Goal: Task Accomplishment & Management: Manage account settings

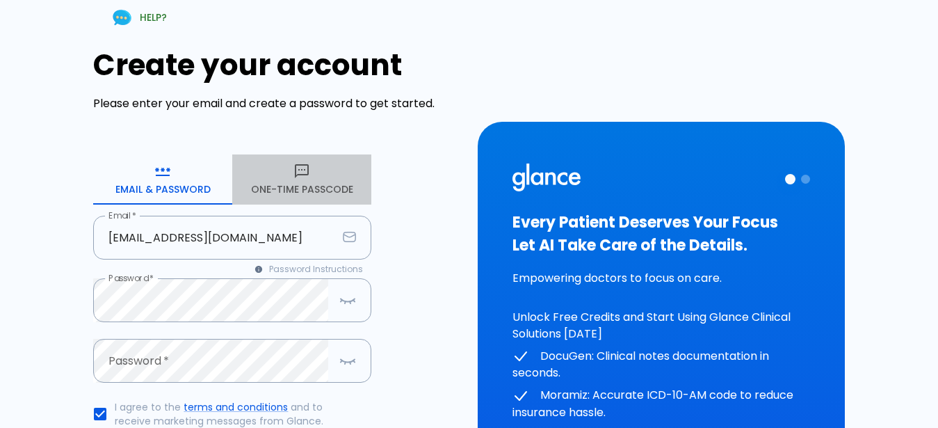
click at [306, 182] on button "One-Time Passcode" at bounding box center [301, 179] width 139 height 50
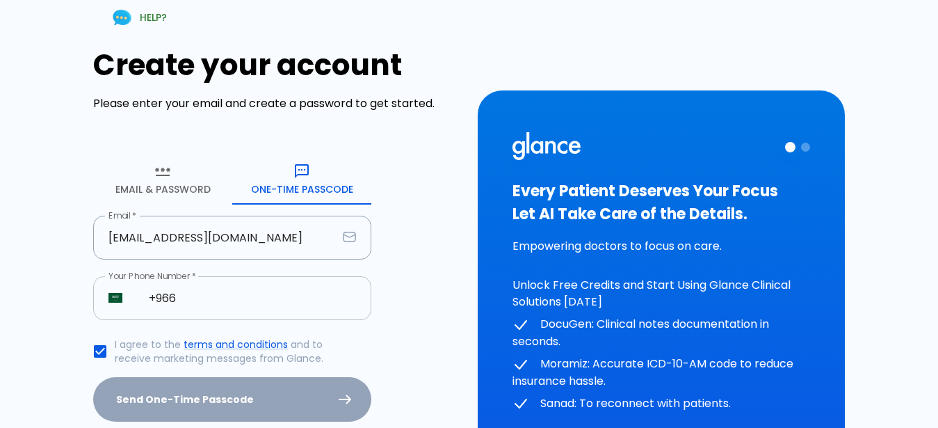
click at [275, 300] on input "+966" at bounding box center [253, 298] width 238 height 44
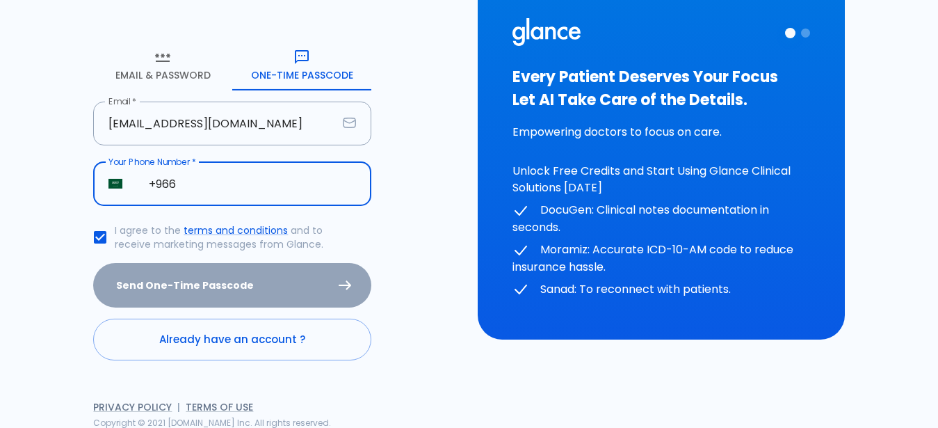
scroll to position [116, 0]
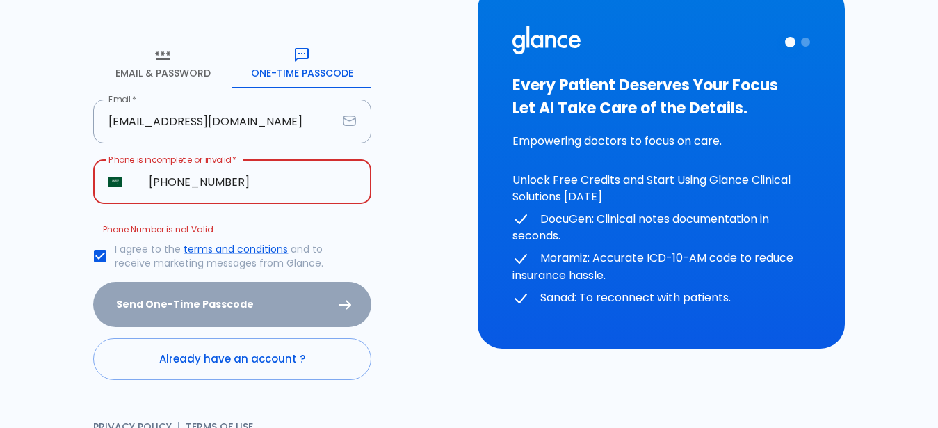
click at [182, 183] on input "[PHONE_NUMBER]" at bounding box center [253, 182] width 238 height 44
click at [195, 185] on input "[PHONE_NUMBER]" at bounding box center [253, 182] width 238 height 44
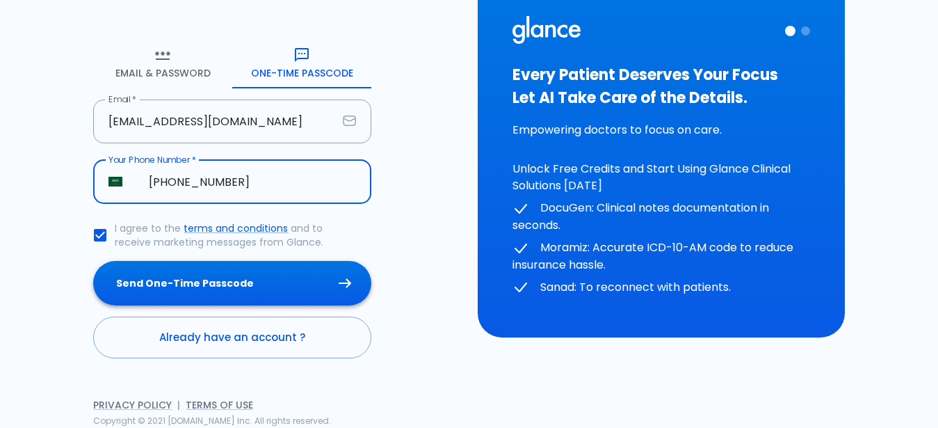
type input "[PHONE_NUMBER]"
click at [223, 273] on button "Send One-Time Passcode" at bounding box center [232, 283] width 278 height 45
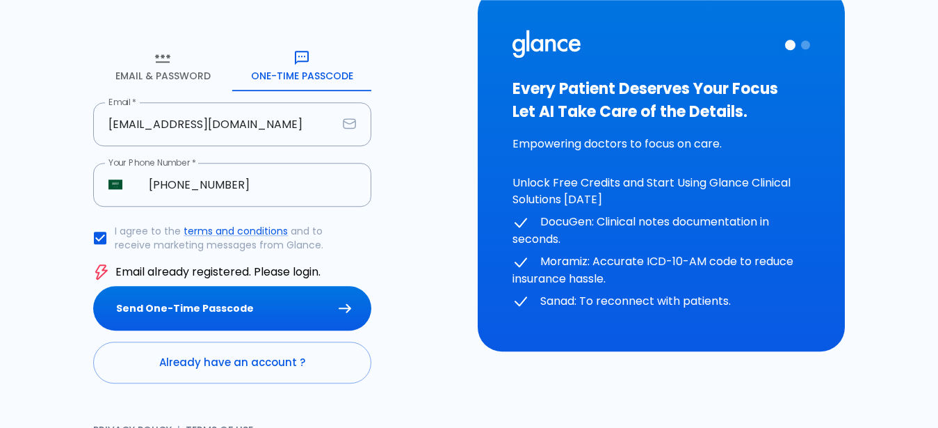
scroll to position [138, 0]
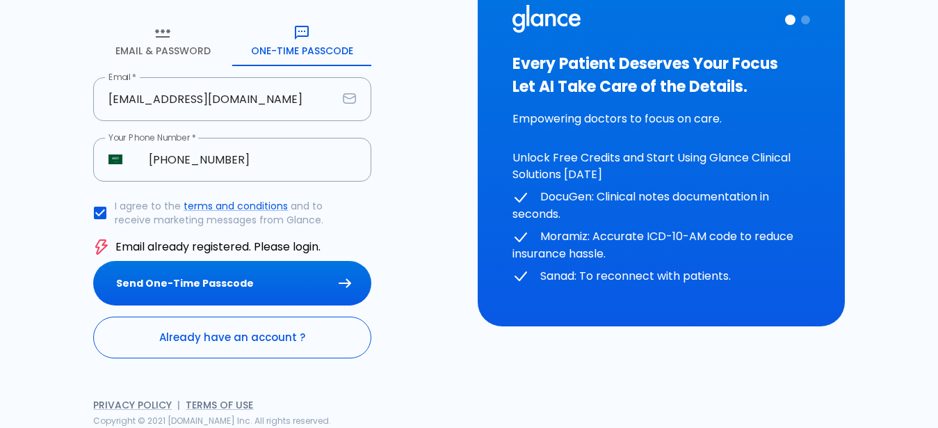
click at [216, 339] on link "Already have an account ?" at bounding box center [232, 337] width 278 height 42
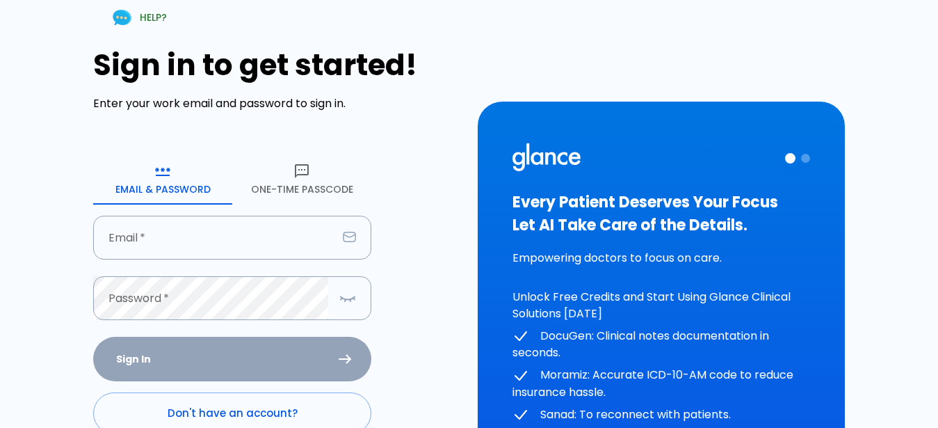
type input "[EMAIL_ADDRESS][DOMAIN_NAME]"
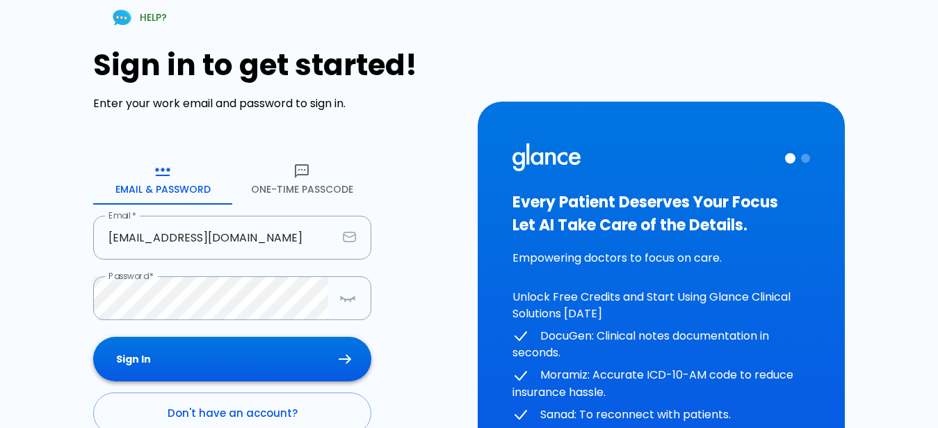
click at [209, 349] on button "Sign In" at bounding box center [232, 359] width 278 height 45
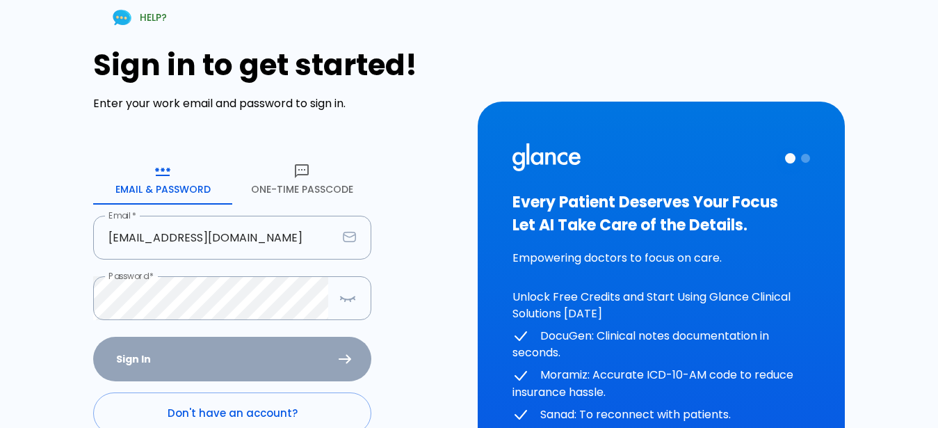
scroll to position [138, 0]
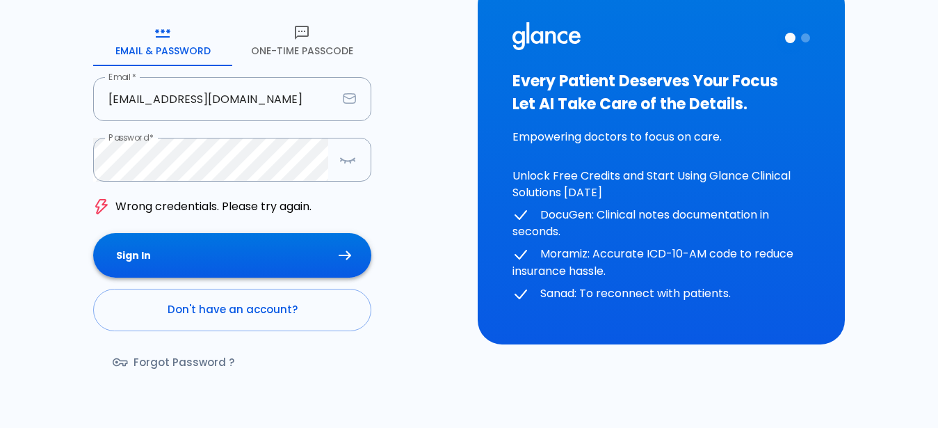
click at [273, 261] on button "Sign In" at bounding box center [232, 255] width 278 height 45
click at [301, 51] on button "One-Time Passcode" at bounding box center [301, 41] width 139 height 50
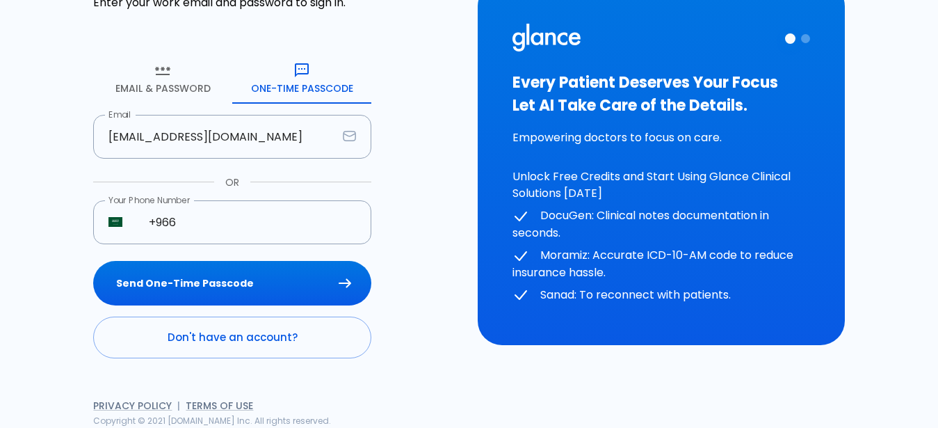
scroll to position [101, 0]
click at [214, 227] on input "+966" at bounding box center [253, 222] width 238 height 44
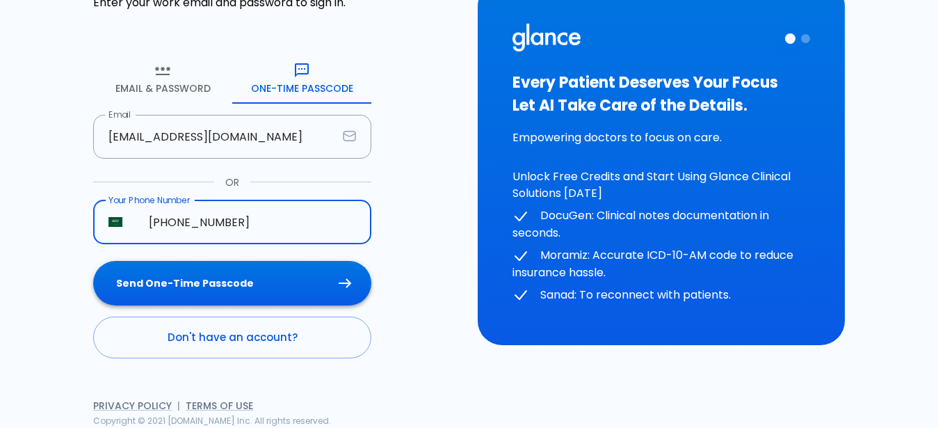
type input "+966 55 973 4672"
click at [204, 284] on button "Send One-Time Passcode" at bounding box center [232, 283] width 278 height 45
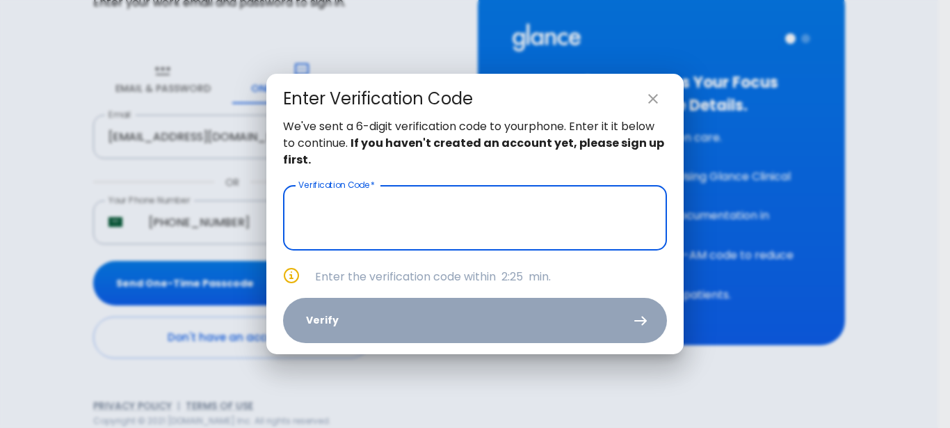
click at [515, 219] on input "text" at bounding box center [475, 217] width 384 height 65
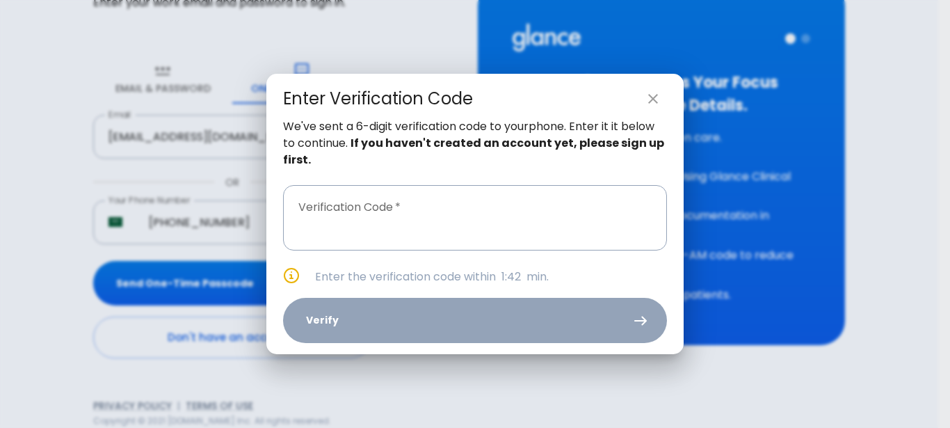
click at [629, 172] on div "We've sent a 6-digit verification code to your phone . Enter it it below to con…" at bounding box center [474, 236] width 417 height 236
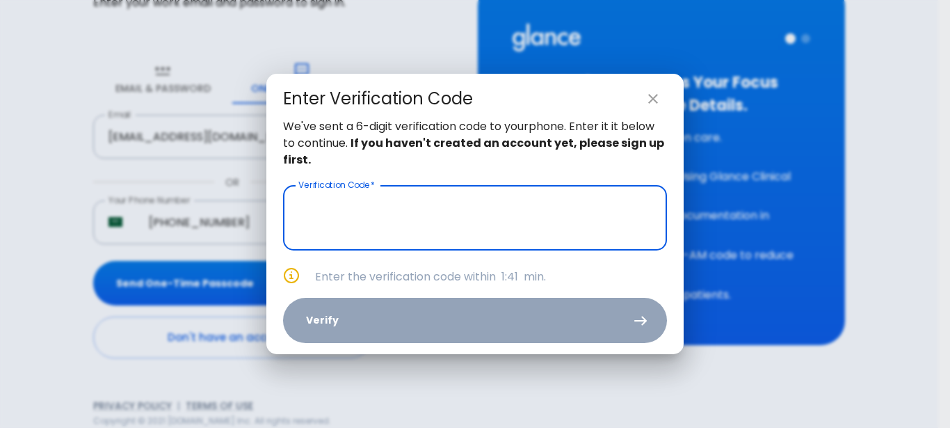
click at [578, 213] on input "text" at bounding box center [475, 217] width 384 height 65
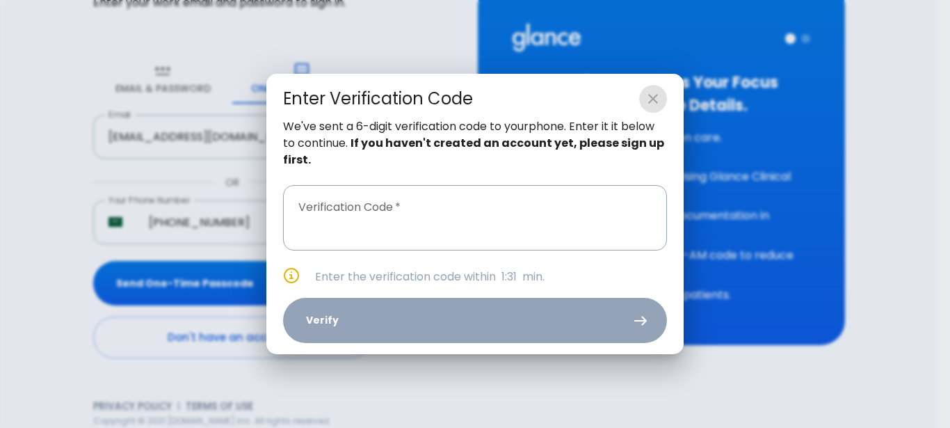
click at [659, 90] on button "close" at bounding box center [653, 99] width 28 height 28
type input "_ _ _ _ _ _"
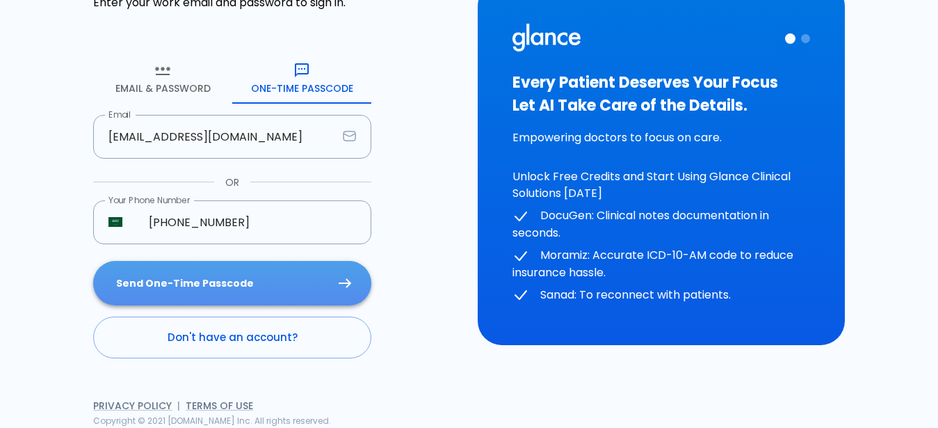
click at [202, 273] on button "Send One-Time Passcode" at bounding box center [232, 283] width 278 height 45
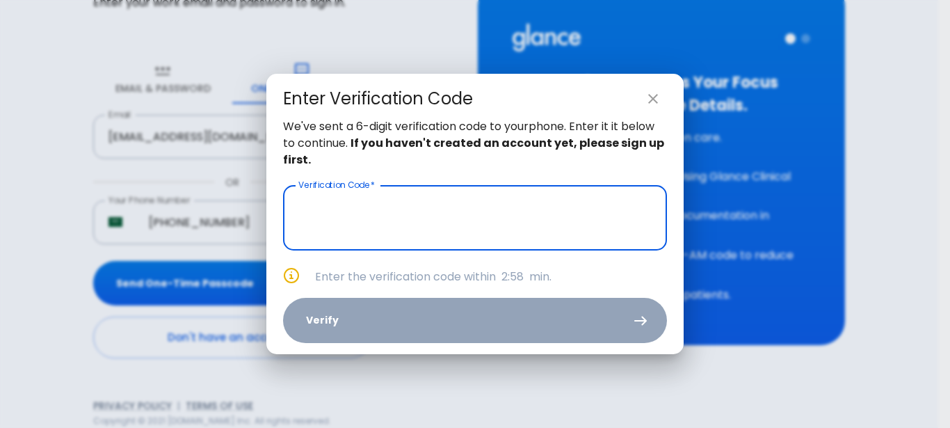
click at [357, 219] on input "text" at bounding box center [475, 217] width 384 height 65
click at [661, 103] on button "close" at bounding box center [653, 99] width 28 height 28
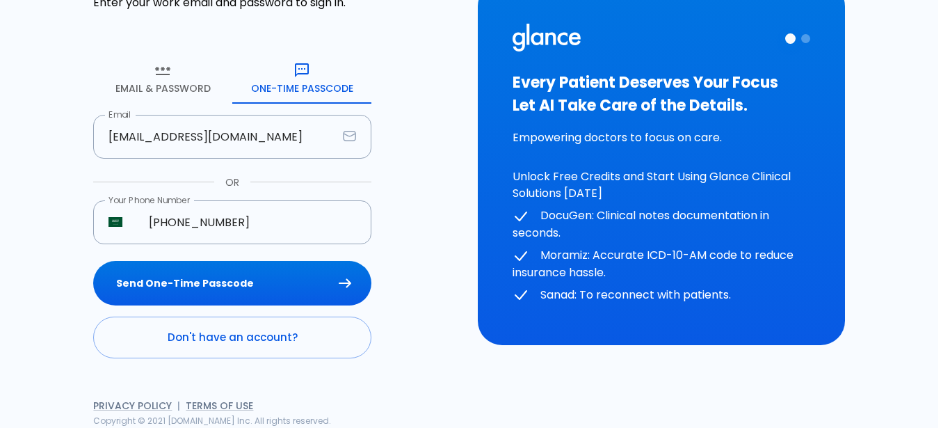
type input "_ _ _ _ _ _"
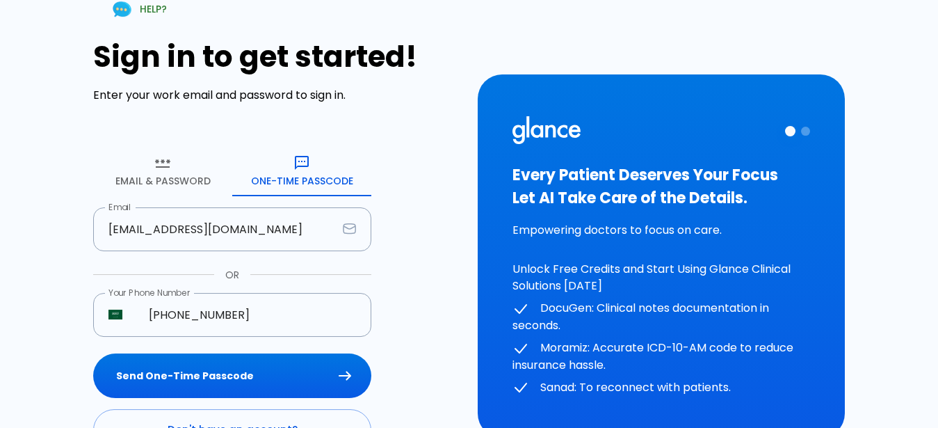
scroll to position [0, 0]
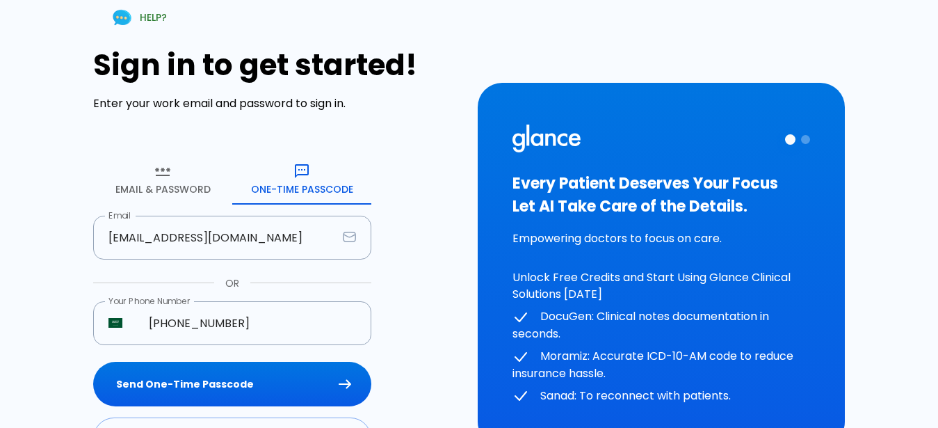
click at [187, 179] on button "Email & Password" at bounding box center [162, 179] width 139 height 50
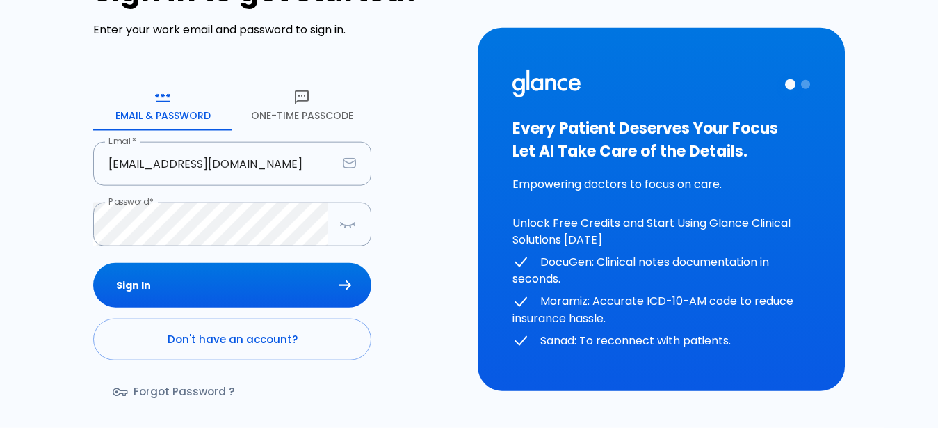
scroll to position [138, 0]
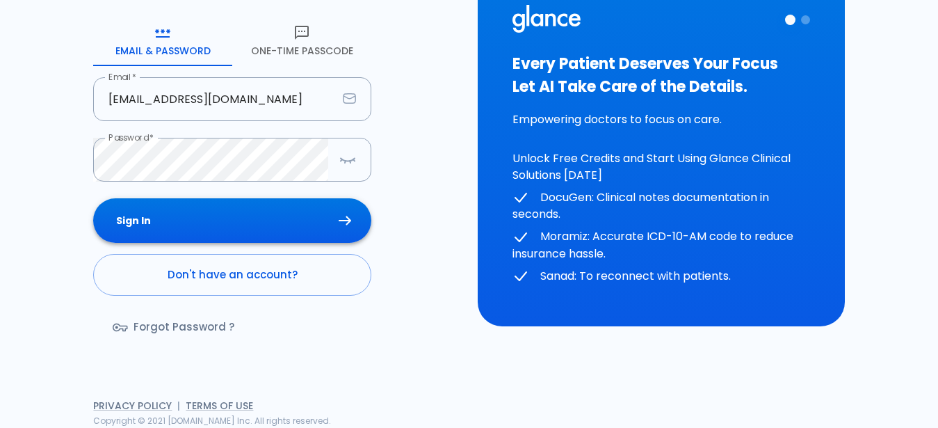
click at [163, 232] on button "Sign In" at bounding box center [232, 220] width 278 height 45
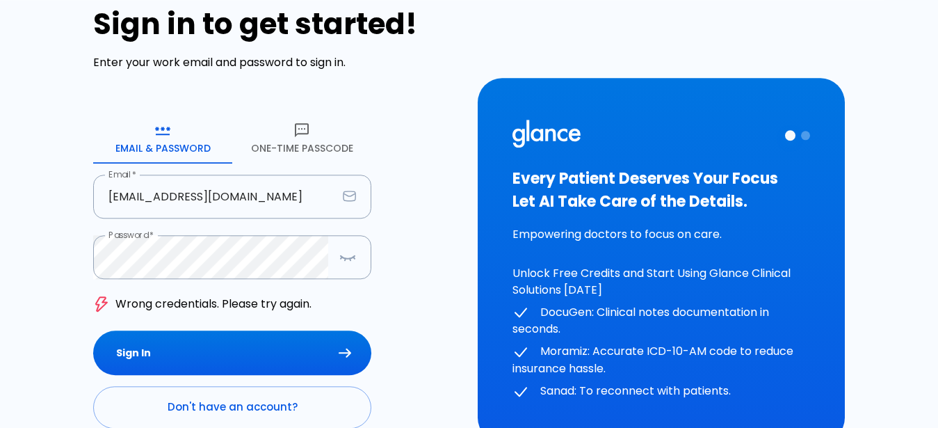
scroll to position [0, 0]
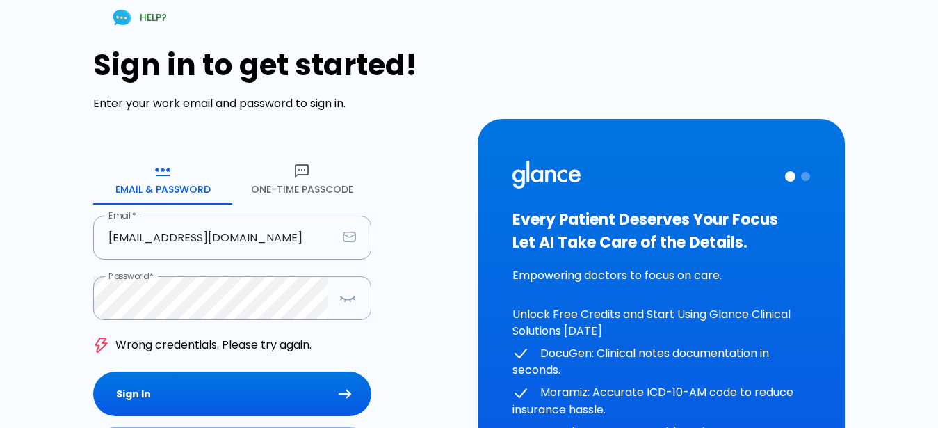
click at [292, 161] on button "One-Time Passcode" at bounding box center [301, 179] width 139 height 50
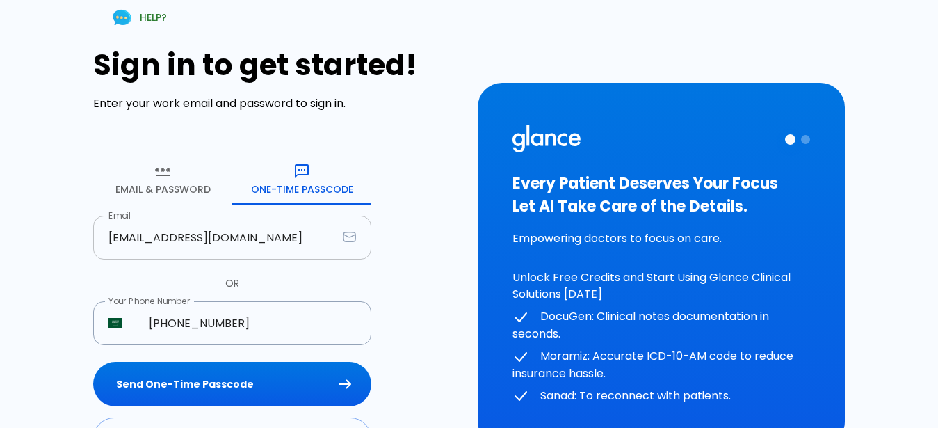
scroll to position [101, 0]
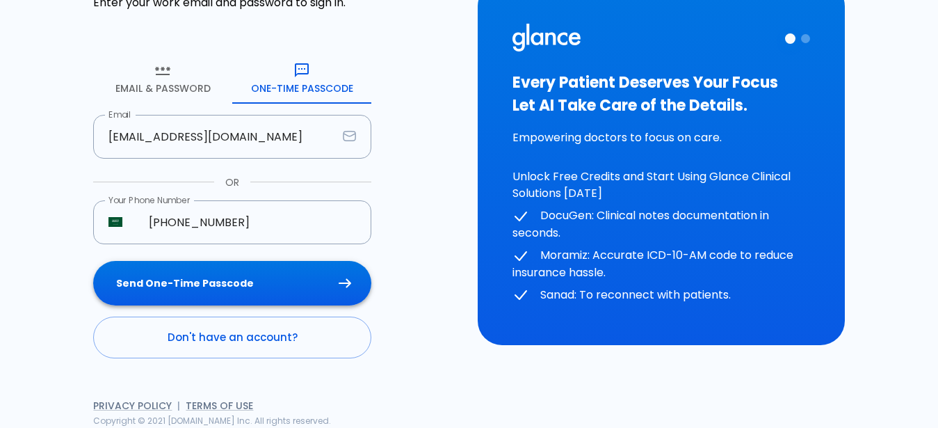
click at [247, 297] on button "Send One-Time Passcode" at bounding box center [232, 283] width 278 height 45
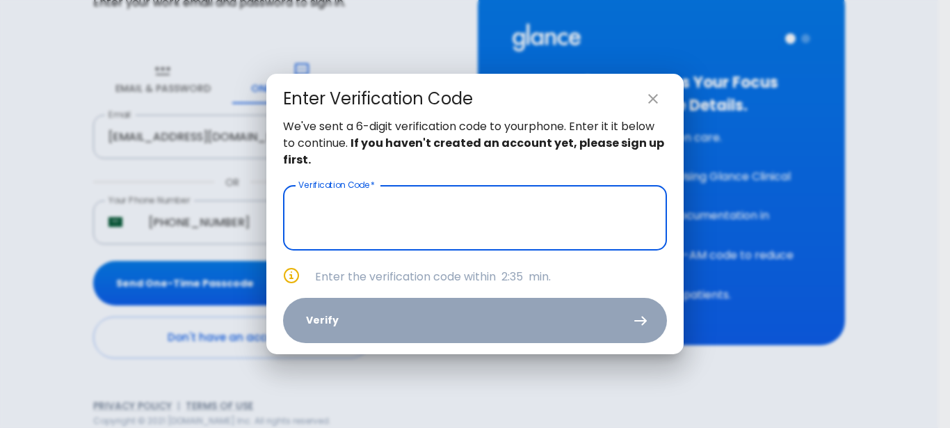
click at [657, 107] on icon "close" at bounding box center [653, 98] width 17 height 17
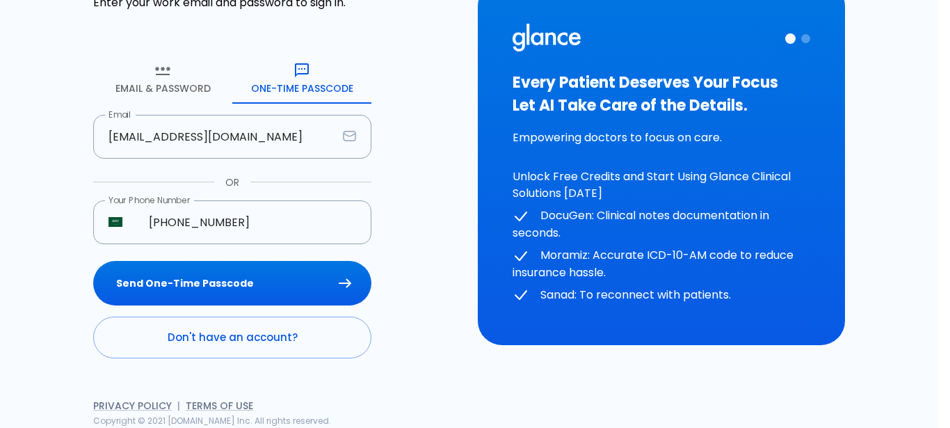
type input "_ _ _ _ _ _"
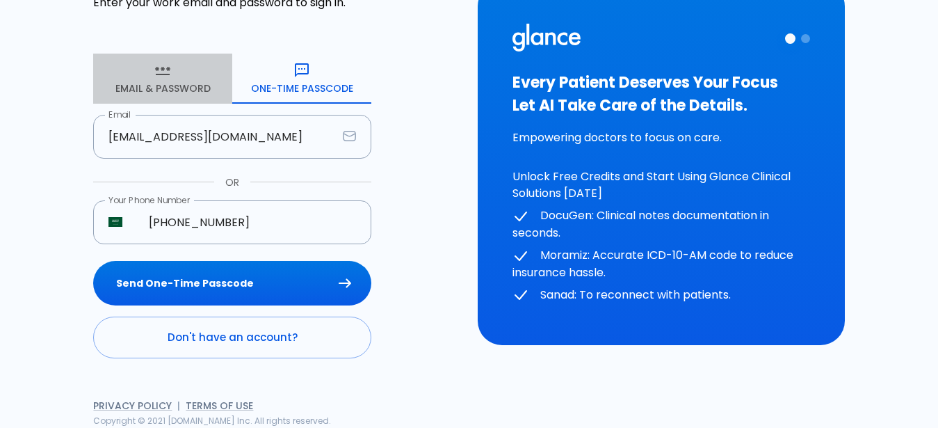
click at [104, 84] on button "Email & Password" at bounding box center [162, 79] width 139 height 50
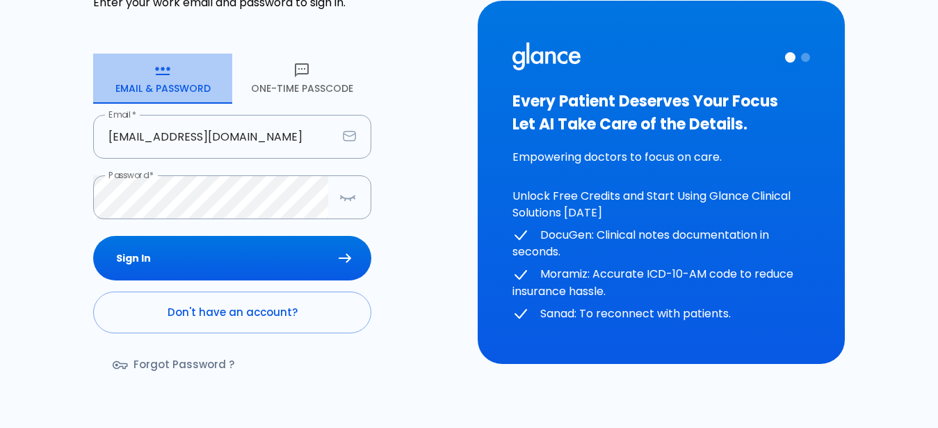
click at [121, 84] on button "Email & Password" at bounding box center [162, 79] width 139 height 50
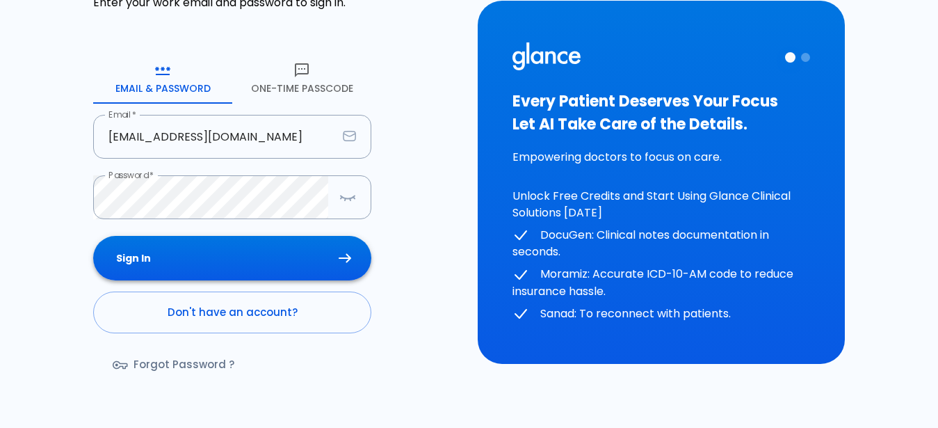
click at [218, 258] on button "Sign In" at bounding box center [232, 258] width 278 height 45
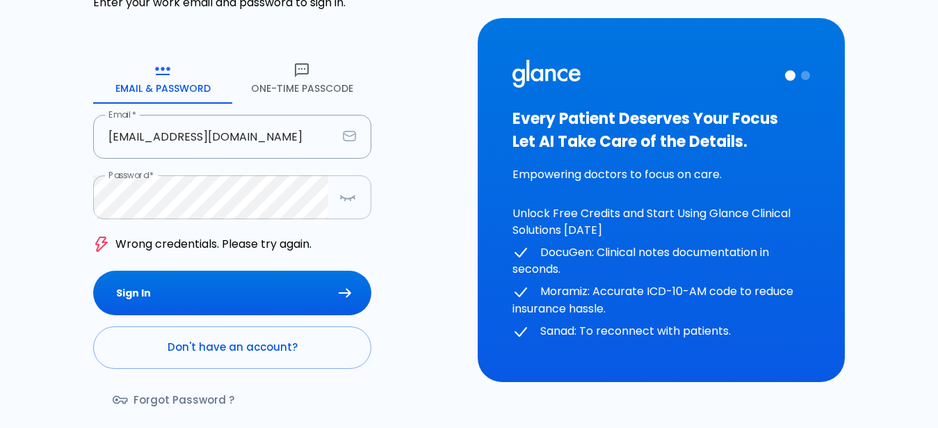
click at [350, 204] on icon "button" at bounding box center [347, 196] width 17 height 17
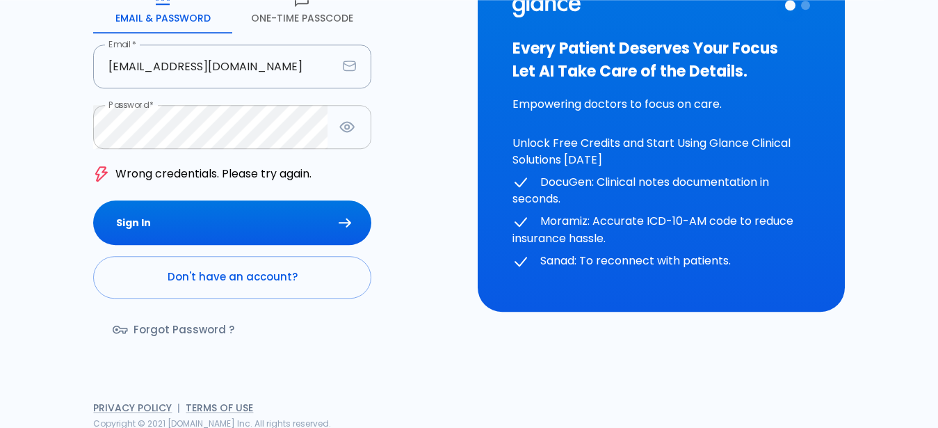
scroll to position [174, 0]
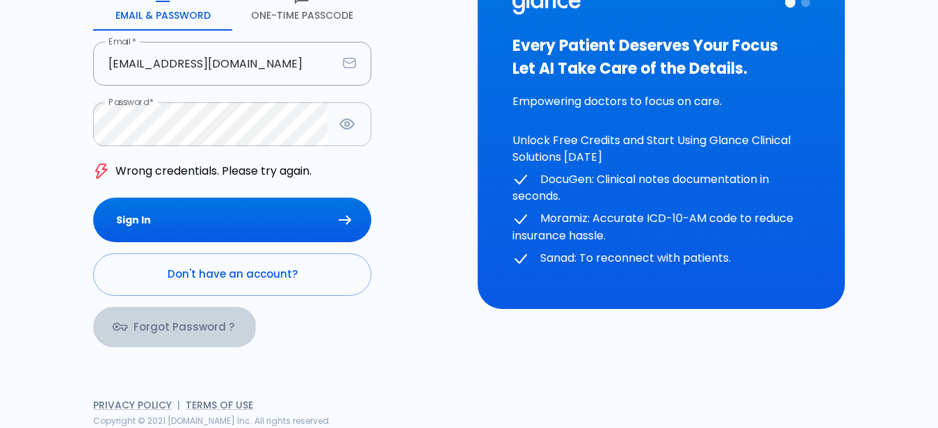
click at [171, 323] on link "Forgot Password ?" at bounding box center [174, 327] width 163 height 40
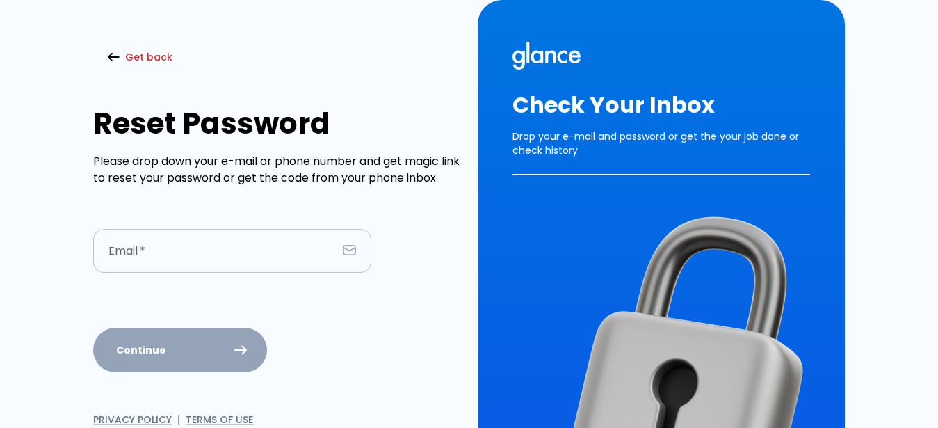
click at [192, 265] on input "text" at bounding box center [215, 251] width 244 height 44
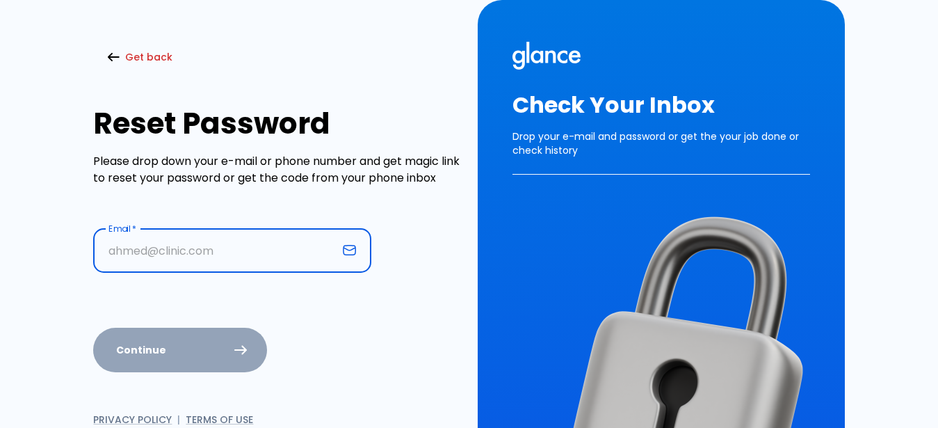
click at [196, 256] on input "text" at bounding box center [215, 251] width 244 height 44
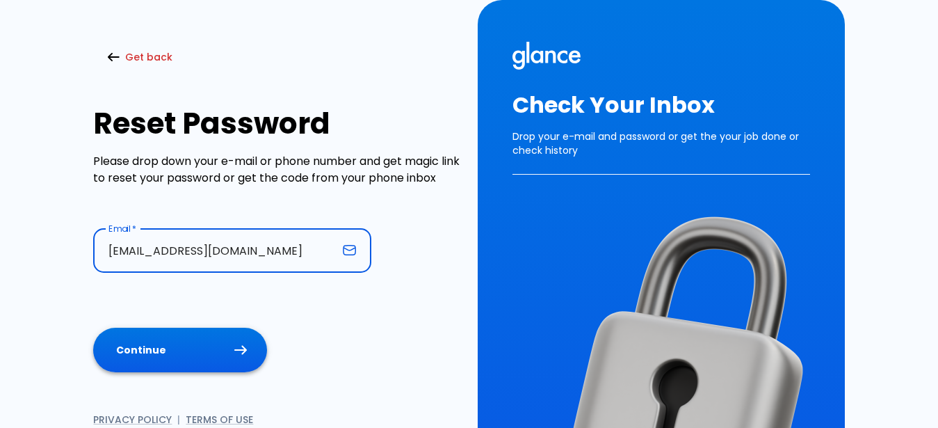
type input "aymanhosny568@gmail.com"
click at [145, 337] on button "Continue" at bounding box center [180, 350] width 174 height 45
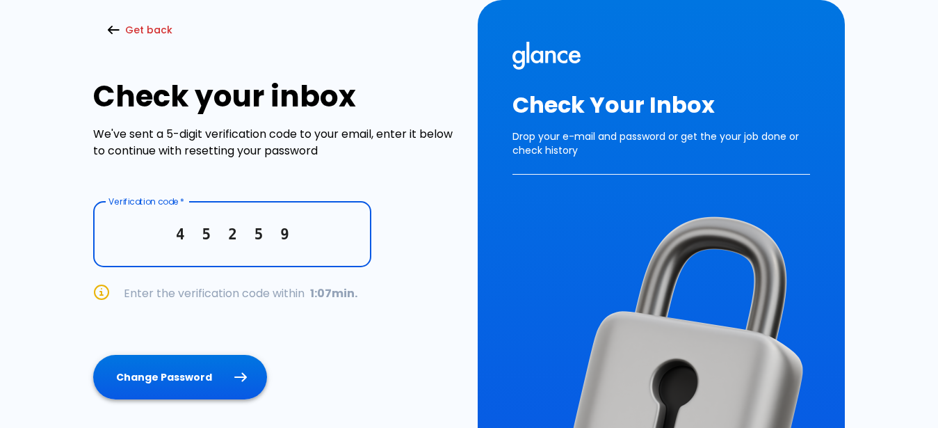
type input "4 5 2 5 9"
click at [177, 391] on button "Change Password" at bounding box center [180, 377] width 174 height 45
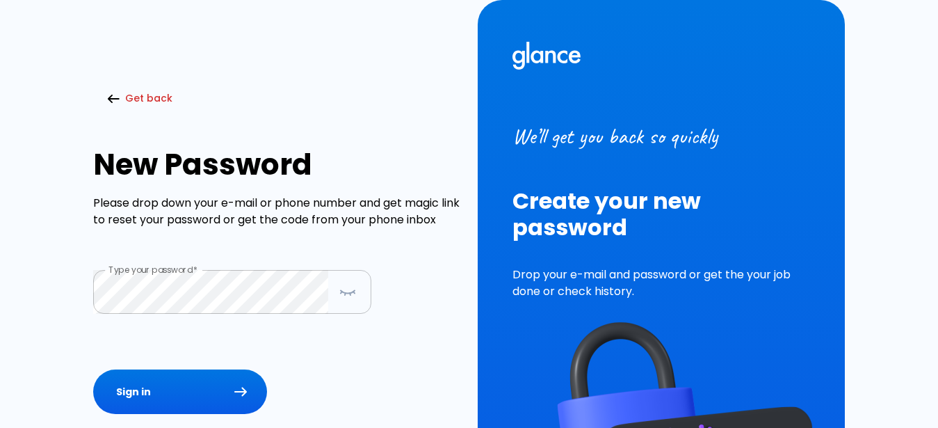
click at [357, 291] on button "button" at bounding box center [348, 291] width 28 height 29
click at [212, 392] on button "Sign in" at bounding box center [180, 391] width 174 height 45
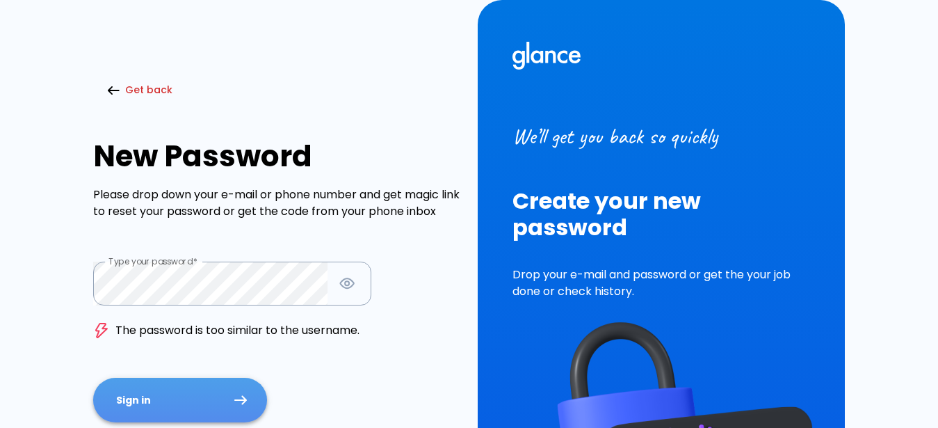
click at [174, 402] on button "Sign in" at bounding box center [180, 400] width 174 height 45
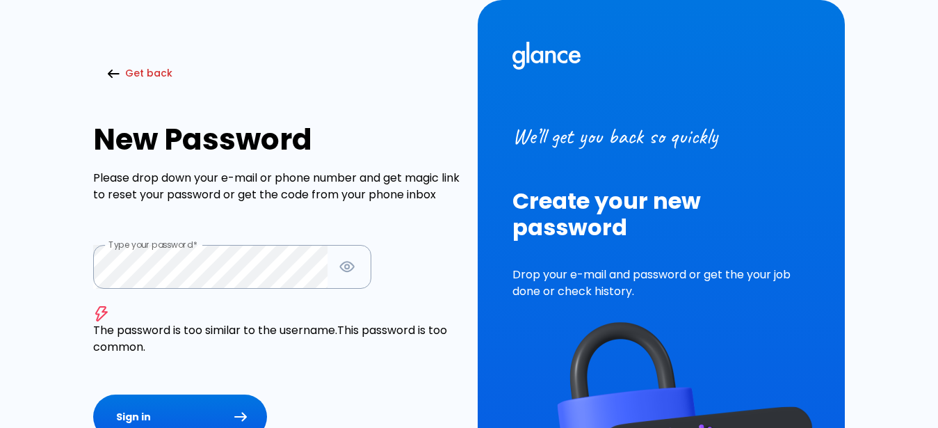
click at [354, 118] on div "Get back New Password Please drop down your e-mail or phone number and get magi…" at bounding box center [268, 274] width 384 height 465
click at [207, 406] on button "Sign in" at bounding box center [180, 416] width 174 height 45
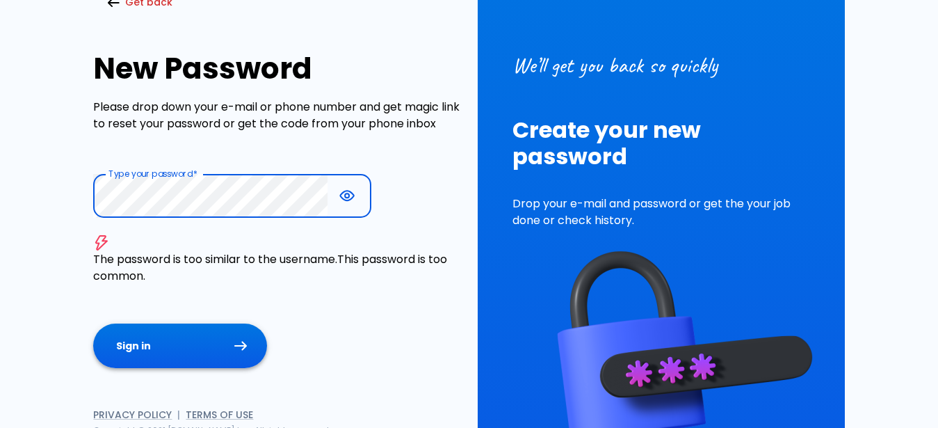
click at [227, 352] on button "Sign in" at bounding box center [180, 345] width 174 height 45
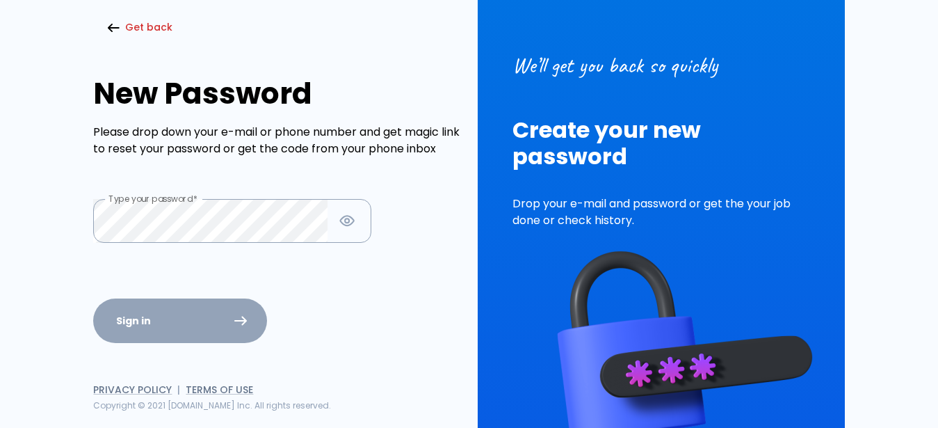
scroll to position [96, 0]
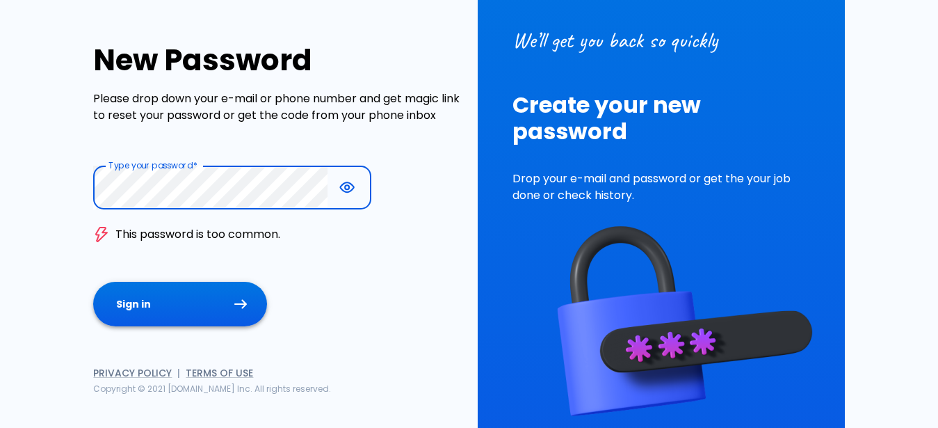
click at [189, 293] on button "Sign in" at bounding box center [180, 304] width 174 height 45
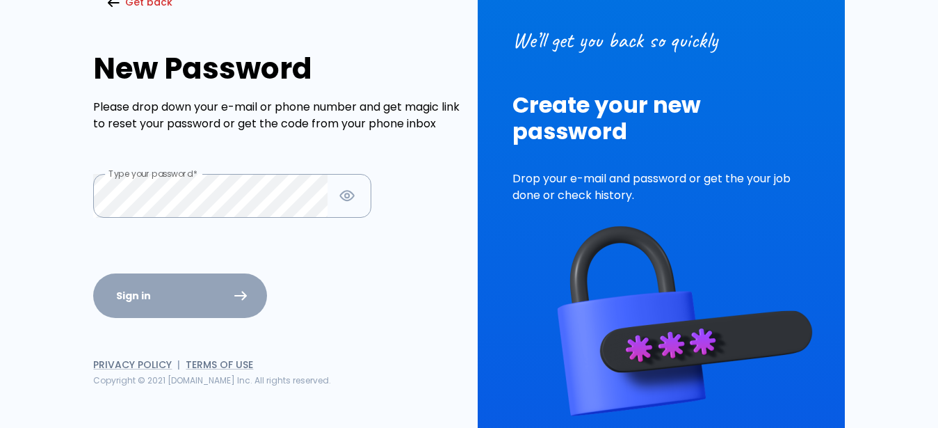
scroll to position [104, 0]
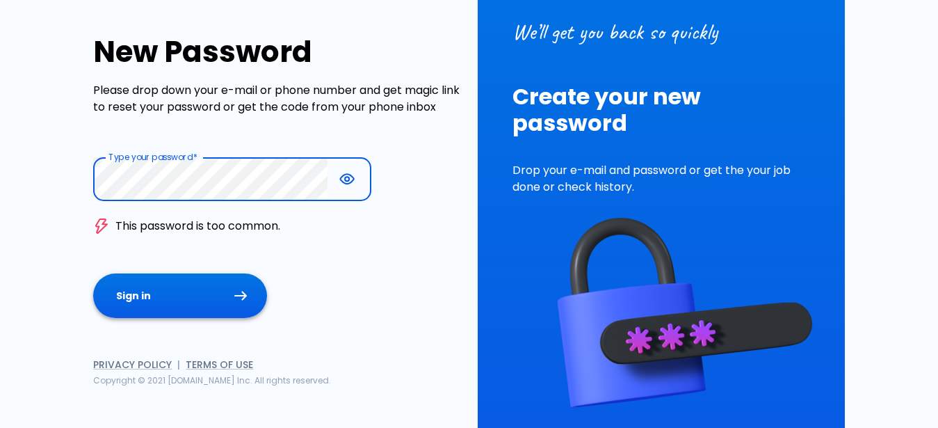
click at [122, 306] on button "Sign in" at bounding box center [180, 295] width 174 height 45
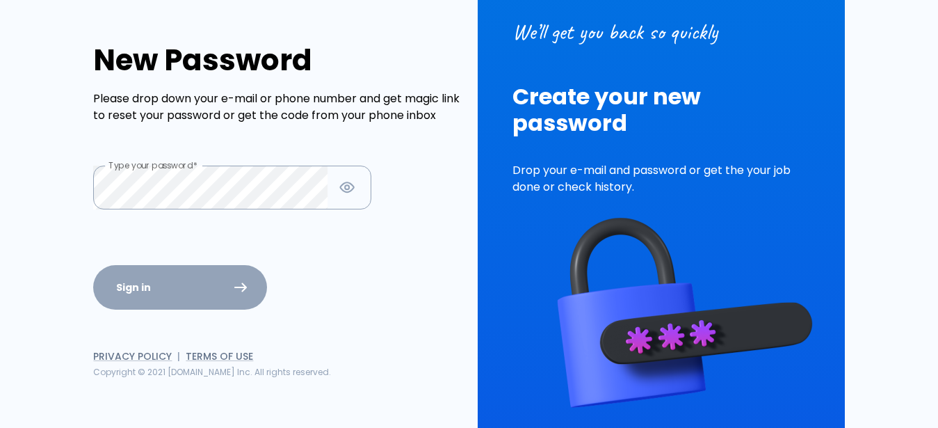
scroll to position [113, 0]
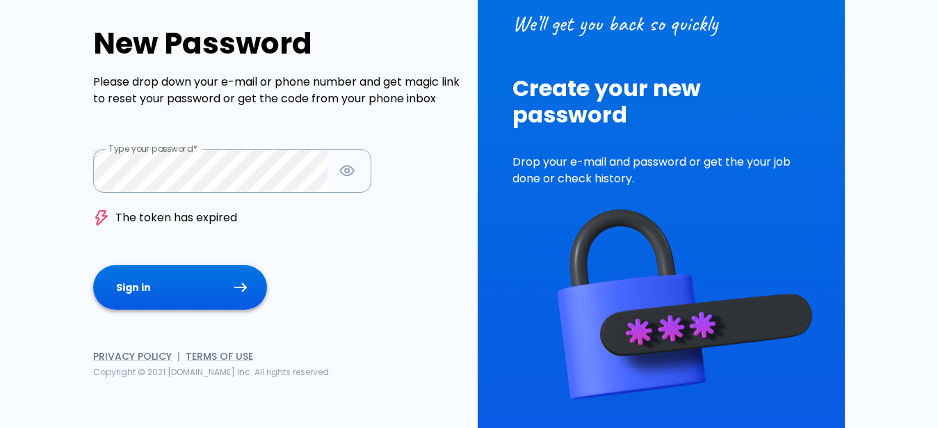
click at [163, 284] on button "Sign in" at bounding box center [180, 287] width 174 height 45
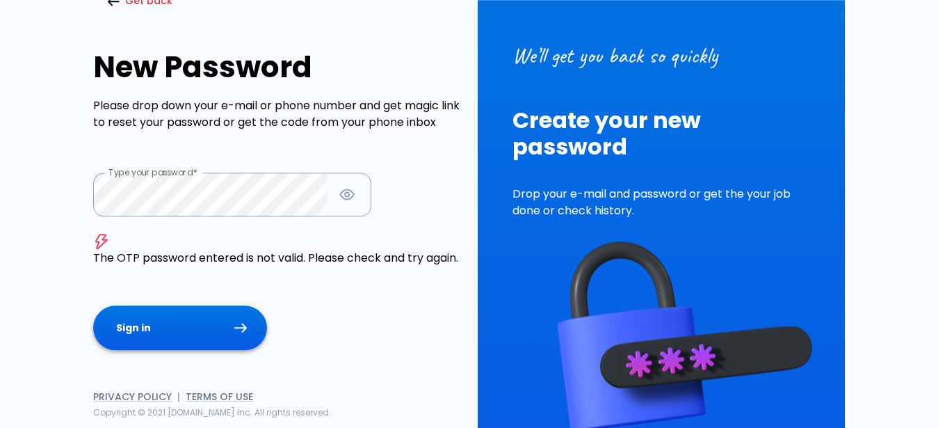
scroll to position [0, 0]
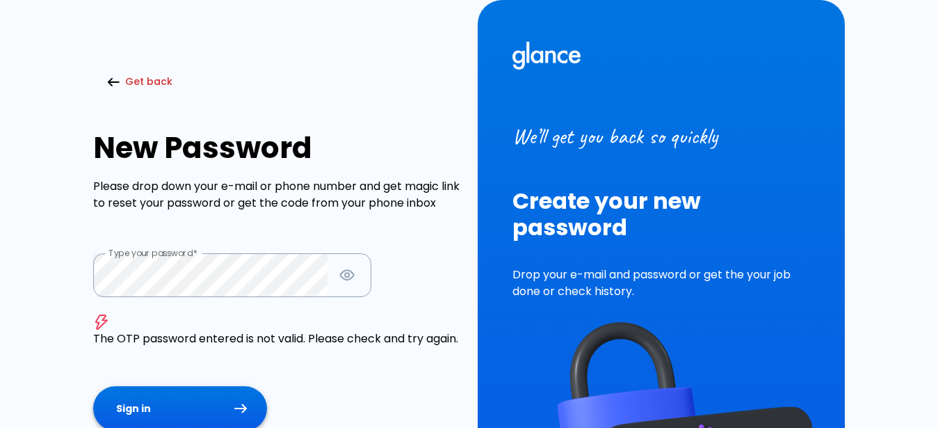
click at [163, 421] on button "Sign in" at bounding box center [180, 408] width 174 height 45
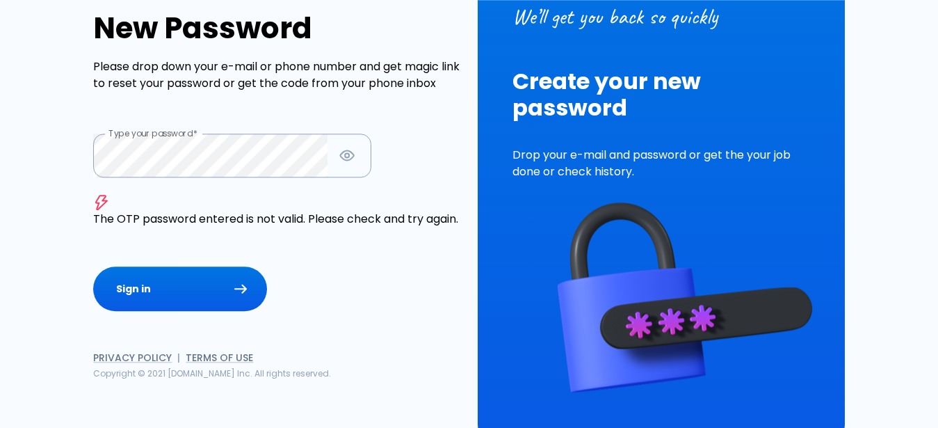
scroll to position [139, 0]
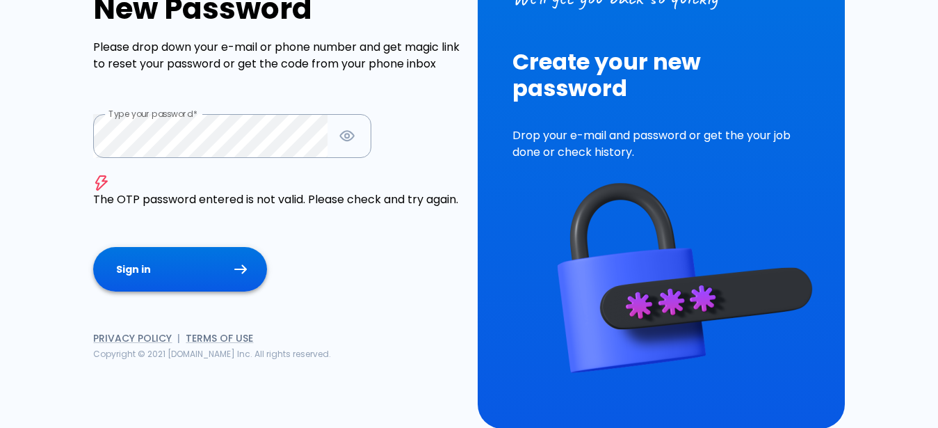
click at [173, 287] on button "Sign in" at bounding box center [180, 269] width 174 height 45
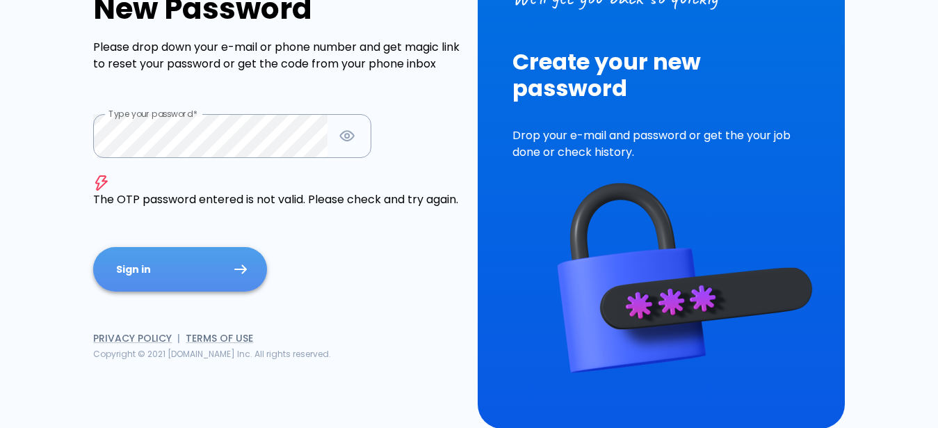
click at [173, 287] on button "Sign in" at bounding box center [180, 269] width 174 height 45
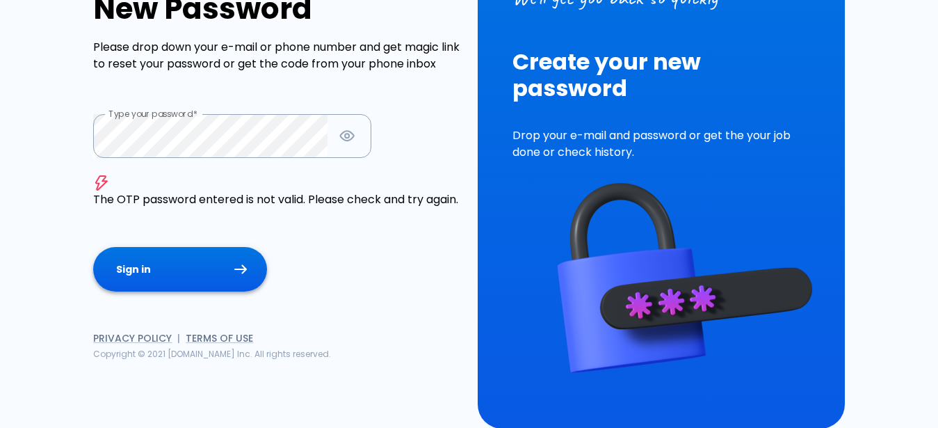
click at [143, 278] on button "Sign in" at bounding box center [180, 269] width 174 height 45
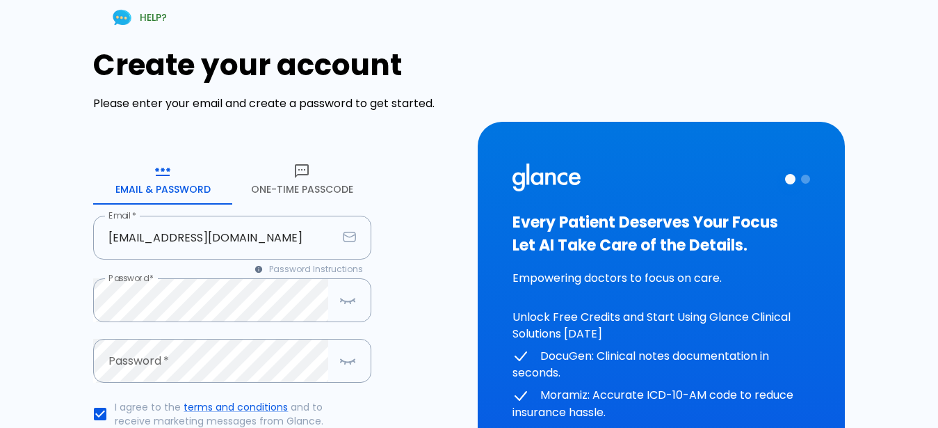
scroll to position [179, 0]
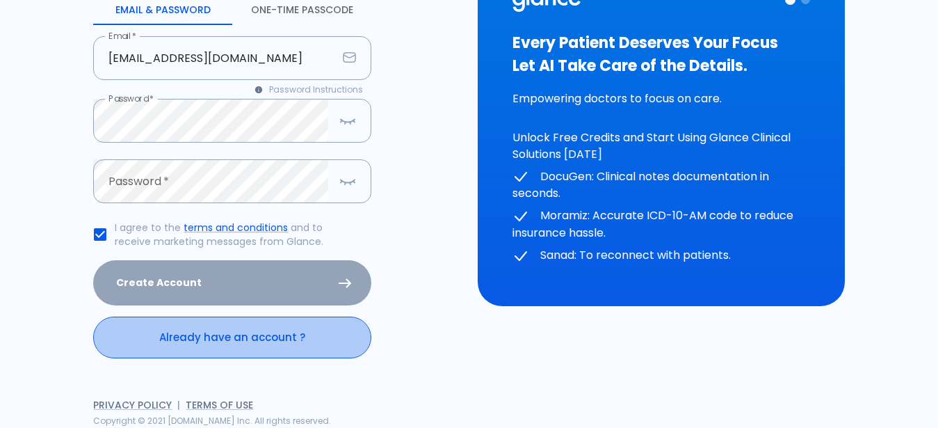
click at [241, 349] on link "Already have an account ?" at bounding box center [232, 337] width 278 height 42
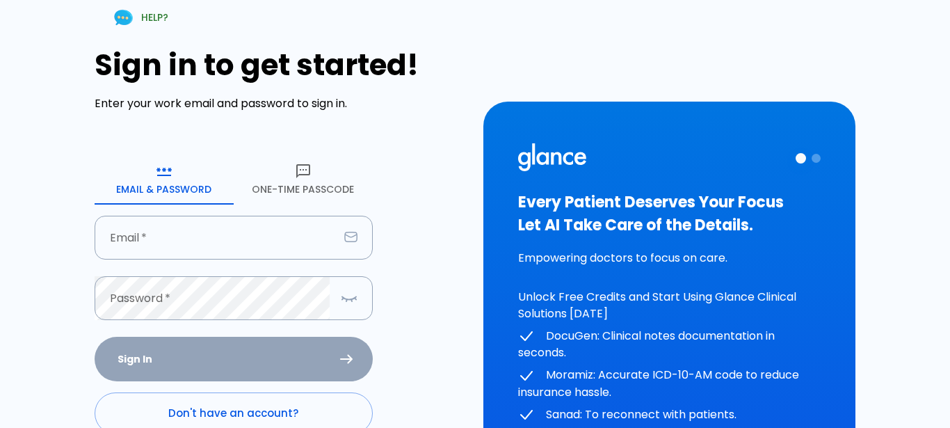
type input "[EMAIL_ADDRESS][DOMAIN_NAME]"
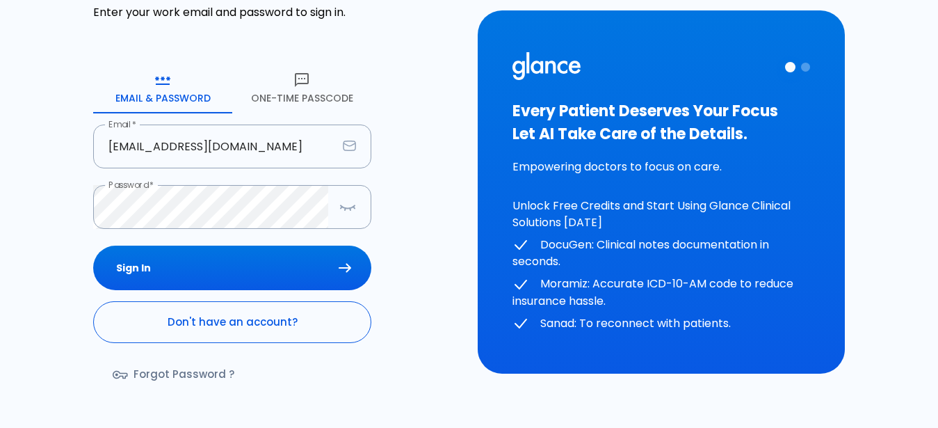
scroll to position [138, 0]
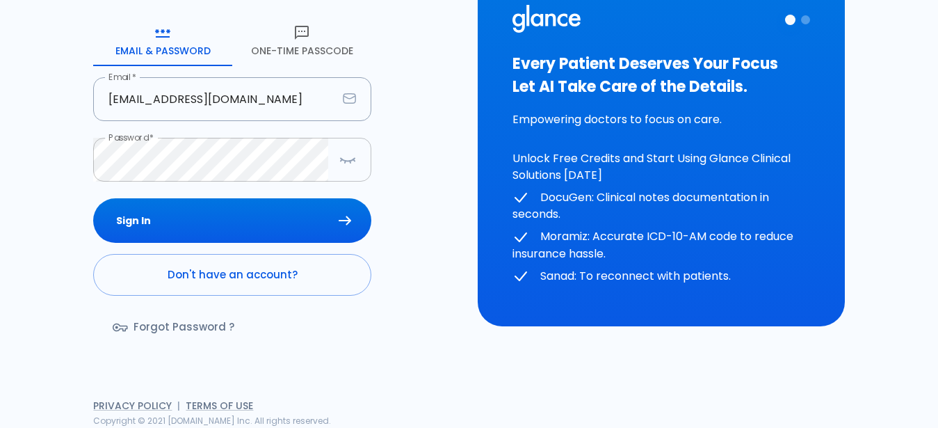
click at [355, 170] on button "button" at bounding box center [348, 159] width 28 height 29
click at [236, 243] on div "Sign In Don't have an account? Forgot Password ?" at bounding box center [232, 278] width 278 height 161
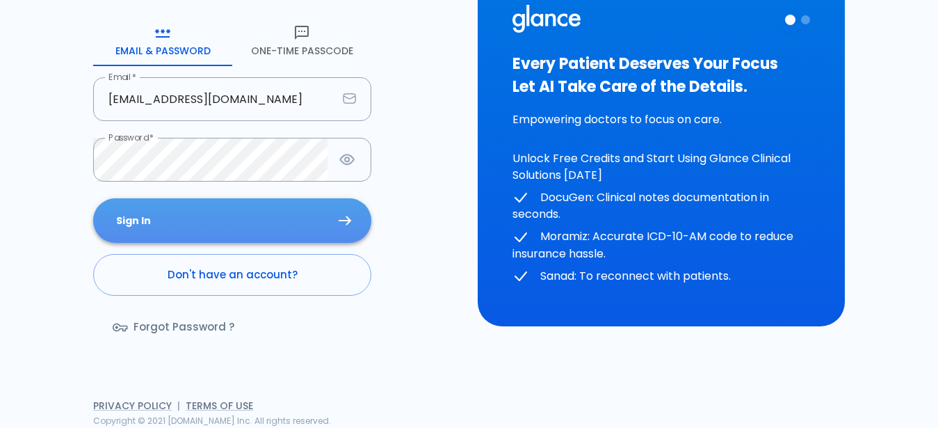
click at [236, 239] on button "Sign In" at bounding box center [232, 220] width 278 height 45
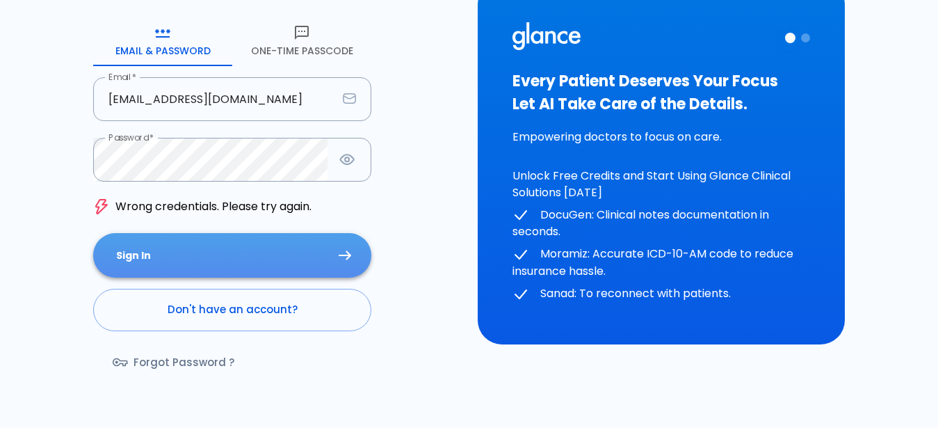
click at [260, 237] on button "Sign In" at bounding box center [232, 255] width 278 height 45
